Goal: Information Seeking & Learning: Understand process/instructions

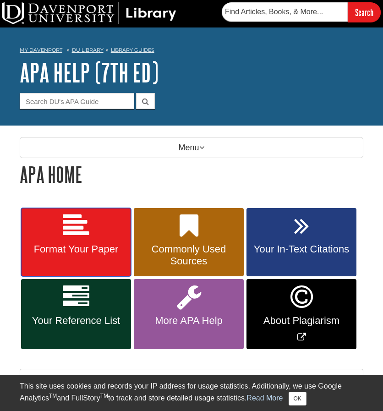
click at [67, 246] on span "Format Your Paper" at bounding box center [76, 249] width 96 height 12
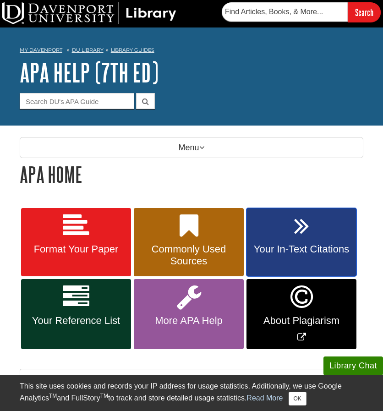
click at [329, 260] on link "Your In-Text Citations" at bounding box center [301, 242] width 110 height 69
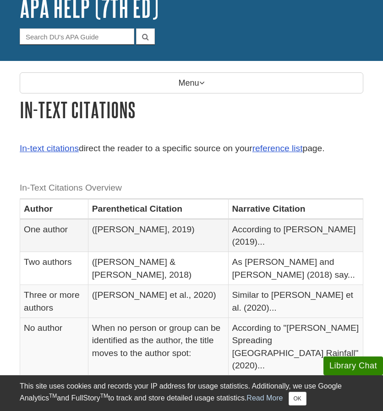
scroll to position [65, 0]
